Goal: Navigation & Orientation: Find specific page/section

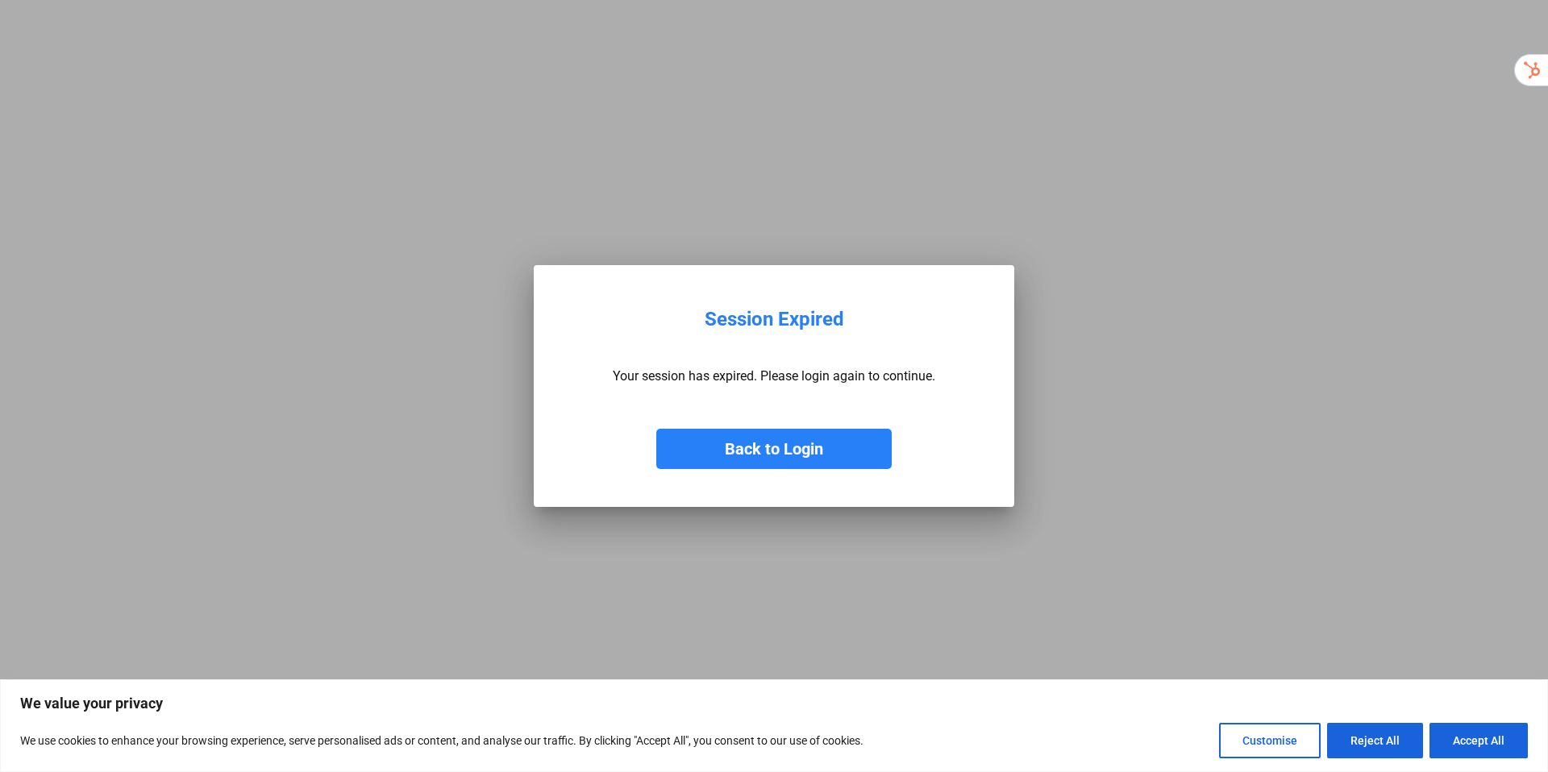
click at [761, 456] on button "Back to Login" at bounding box center [773, 449] width 235 height 40
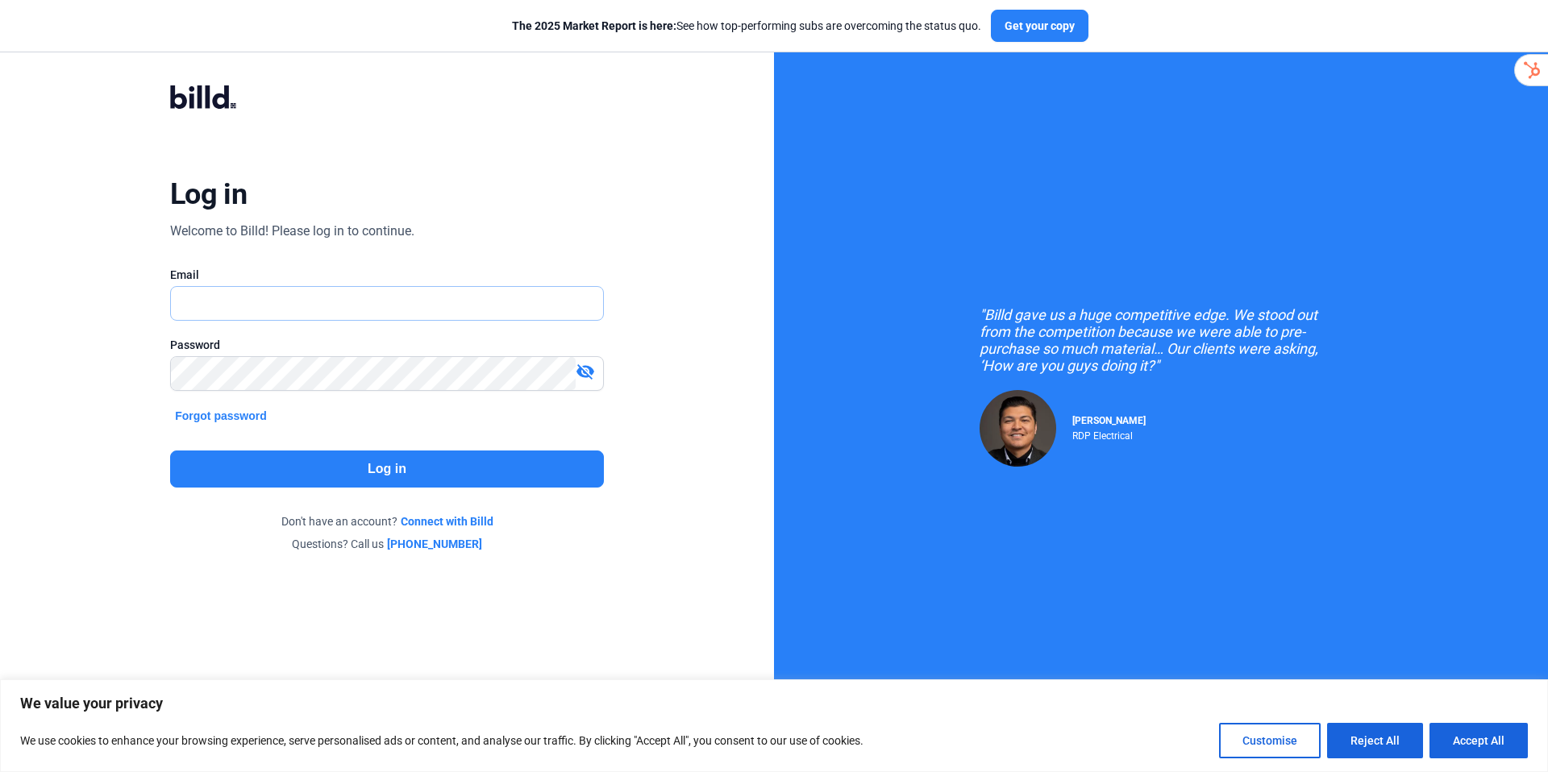
type input "[PERSON_NAME][EMAIL_ADDRESS][DOMAIN_NAME]"
click at [442, 459] on button "Log in" at bounding box center [387, 469] width 434 height 37
